Goal: Task Accomplishment & Management: Use online tool/utility

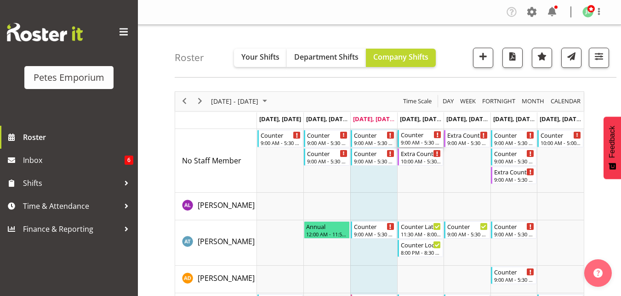
click at [410, 138] on div "Counter" at bounding box center [421, 134] width 41 height 9
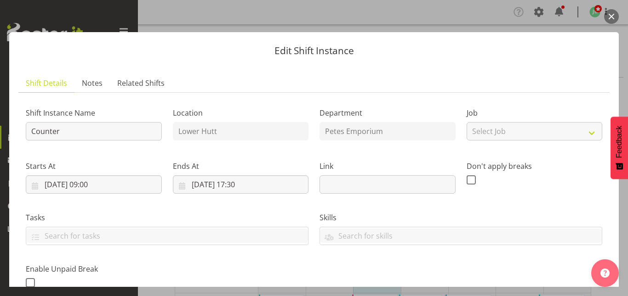
click at [611, 18] on button "button" at bounding box center [611, 16] width 15 height 15
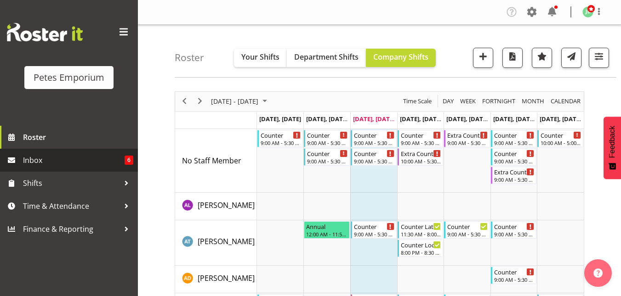
click at [60, 163] on span "Inbox" at bounding box center [74, 160] width 102 height 14
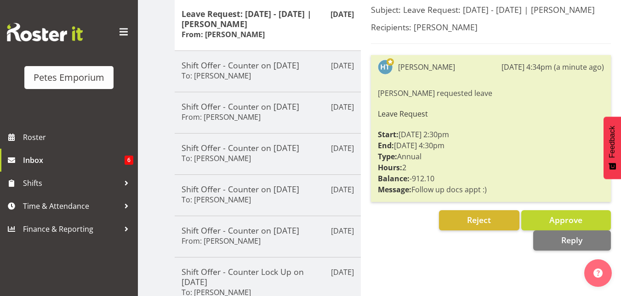
scroll to position [127, 0]
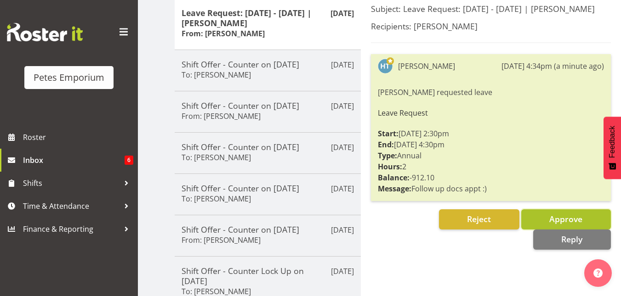
click at [537, 216] on button "Approve" at bounding box center [566, 219] width 90 height 20
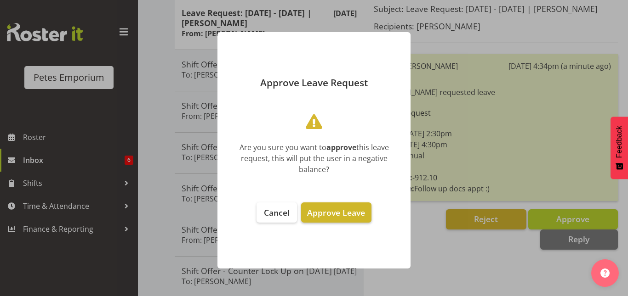
click at [349, 209] on span "Approve Leave" at bounding box center [336, 212] width 58 height 11
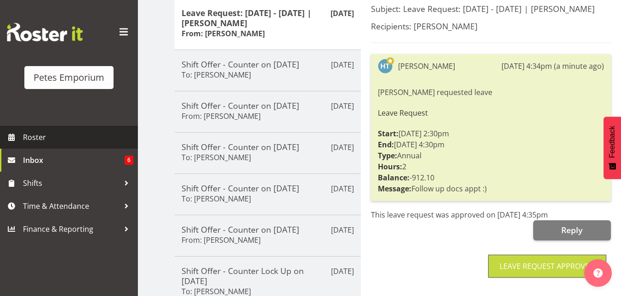
click at [64, 141] on span "Roster" at bounding box center [78, 137] width 110 height 14
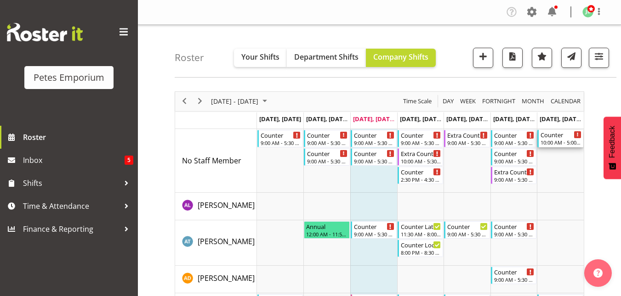
click at [563, 142] on div "10:00 AM - 5:00 PM" at bounding box center [560, 142] width 41 height 7
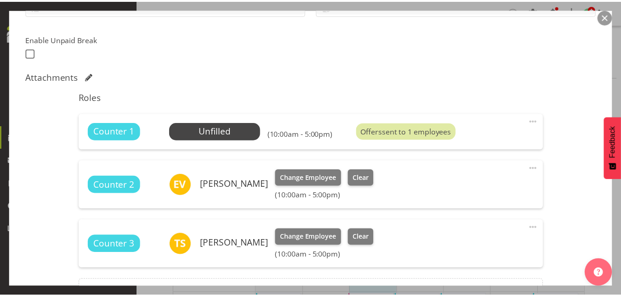
scroll to position [231, 0]
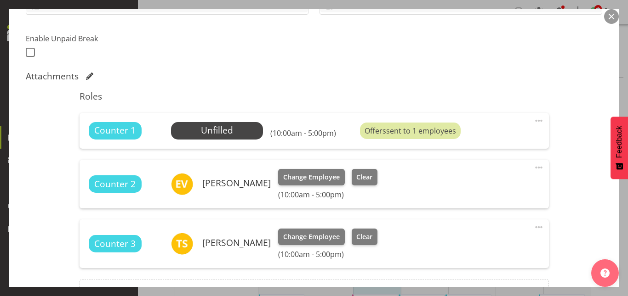
click at [614, 15] on button "button" at bounding box center [611, 16] width 15 height 15
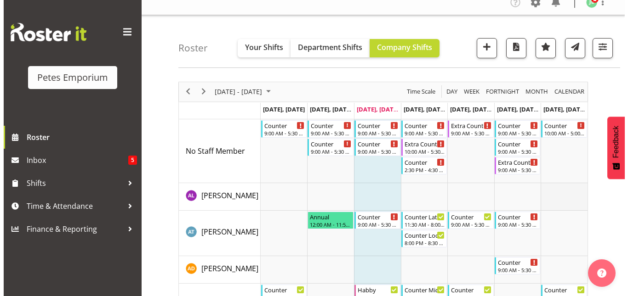
scroll to position [0, 0]
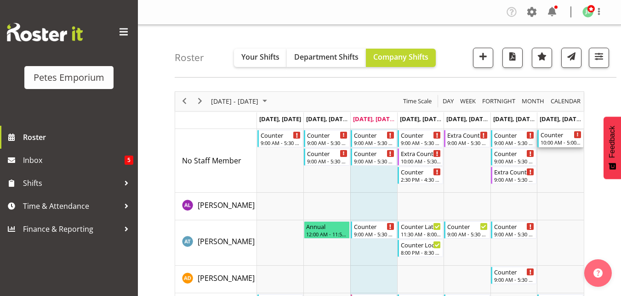
click at [556, 133] on div "Counter" at bounding box center [560, 134] width 41 height 9
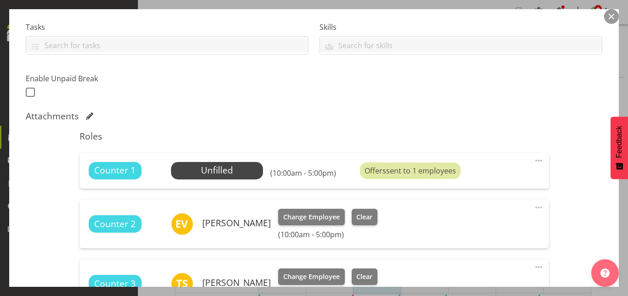
scroll to position [195, 0]
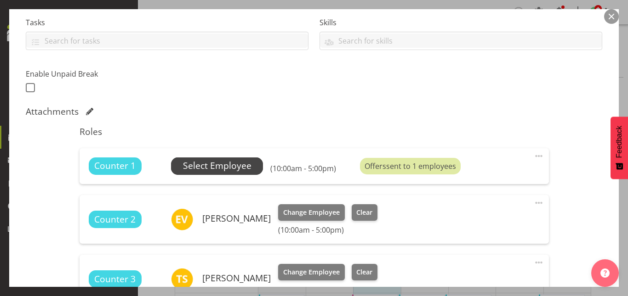
click at [209, 161] on span "Select Employee" at bounding box center [217, 165] width 68 height 13
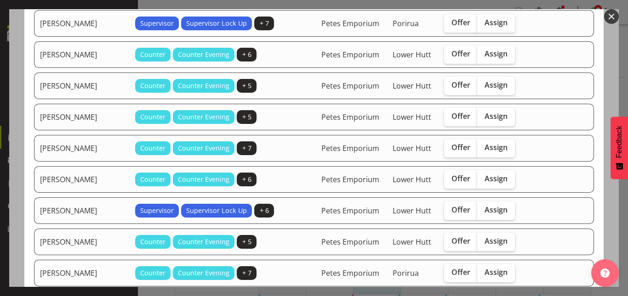
scroll to position [220, 0]
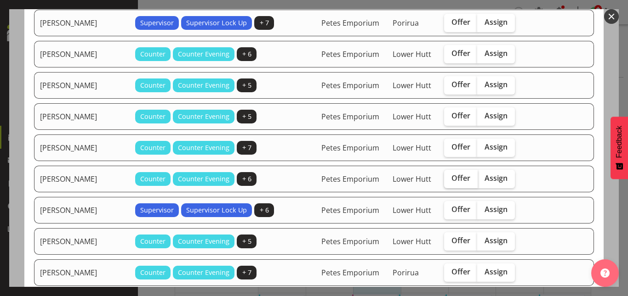
click at [451, 182] on span "Offer" at bounding box center [460, 178] width 19 height 9
click at [446, 181] on input "Offer" at bounding box center [447, 178] width 6 height 6
checkbox input "true"
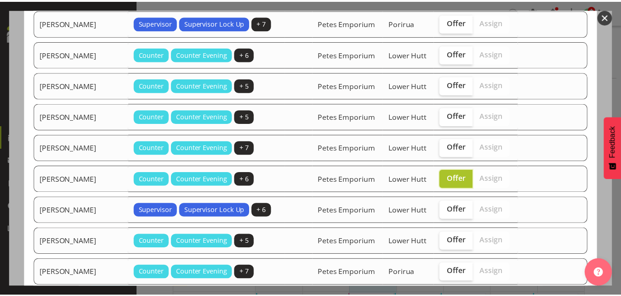
scroll to position [402, 0]
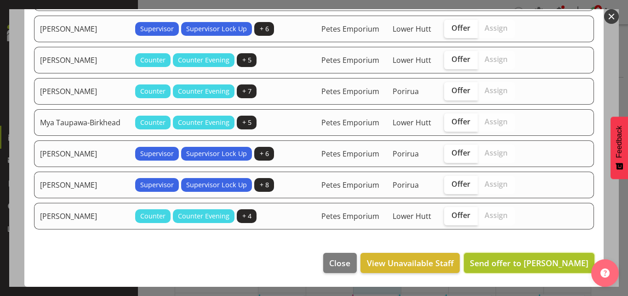
click at [488, 268] on span "Send offer to Maureen Sellwood" at bounding box center [528, 263] width 119 height 11
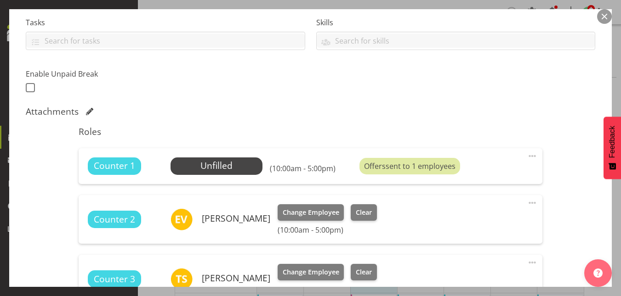
click at [604, 19] on button "button" at bounding box center [604, 16] width 15 height 15
